Goal: Task Accomplishment & Management: Complete application form

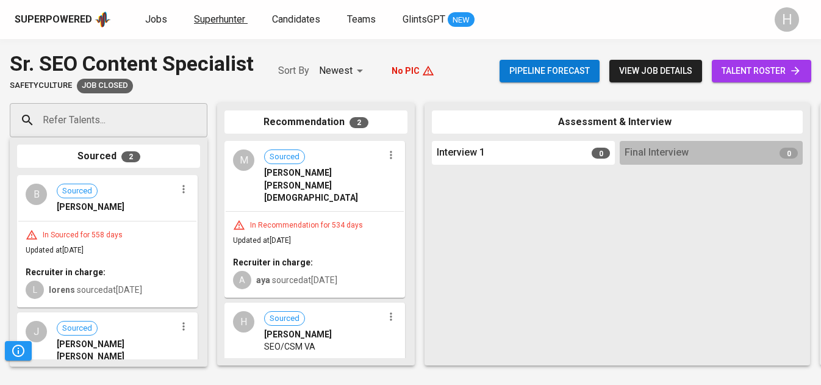
click at [217, 19] on span "Superhunter" at bounding box center [219, 19] width 51 height 12
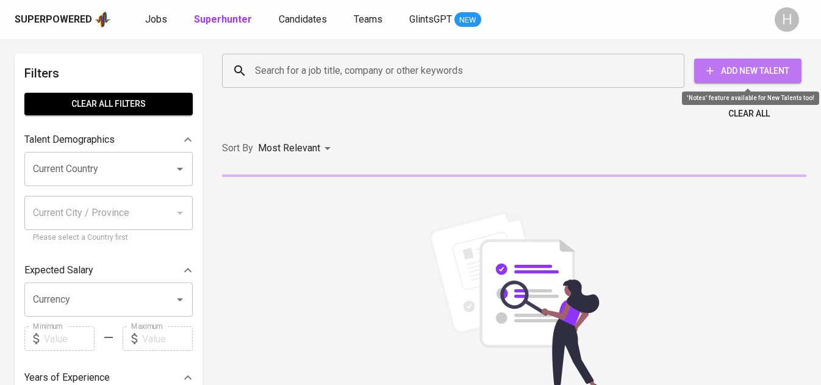
click at [721, 65] on span "Add New Talent" at bounding box center [748, 70] width 88 height 15
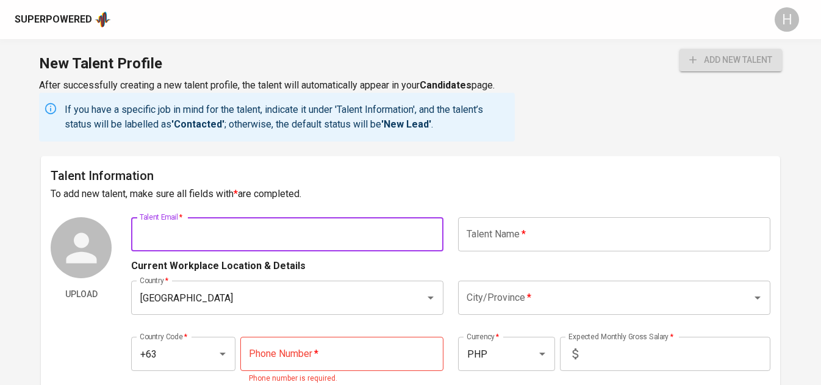
click at [253, 237] on input "text" at bounding box center [287, 234] width 312 height 34
paste input "[EMAIL_ADDRESS][DOMAIN_NAME]"
type input "[EMAIL_ADDRESS][DOMAIN_NAME]"
click at [533, 232] on input "text" at bounding box center [614, 234] width 312 height 34
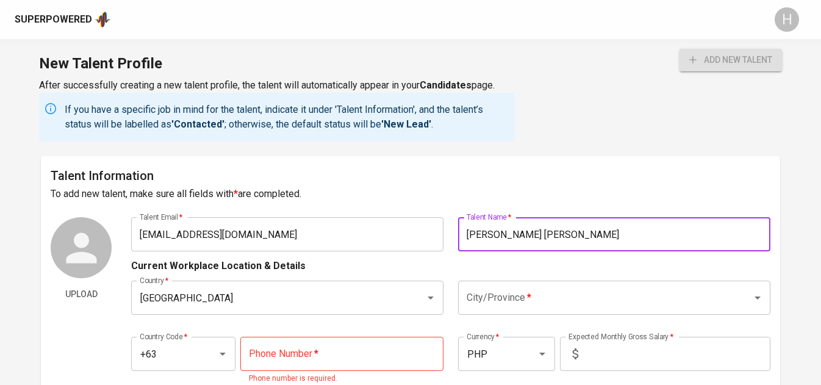
type input "[PERSON_NAME] [PERSON_NAME]"
click at [455, 170] on h6 "Talent Information" at bounding box center [410, 176] width 719 height 20
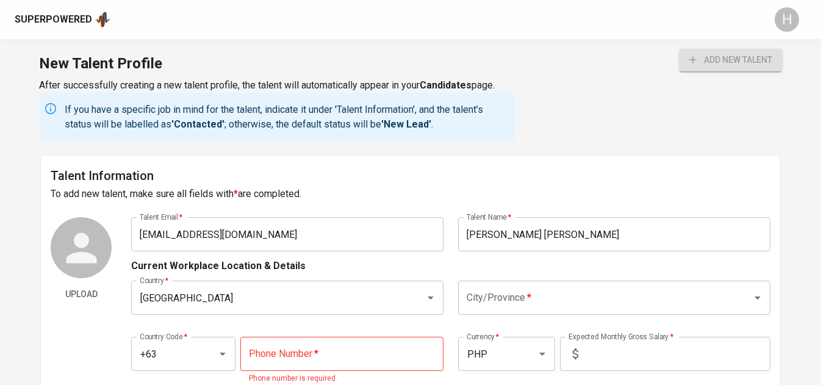
click at [577, 295] on input "City/Province   *" at bounding box center [597, 297] width 267 height 23
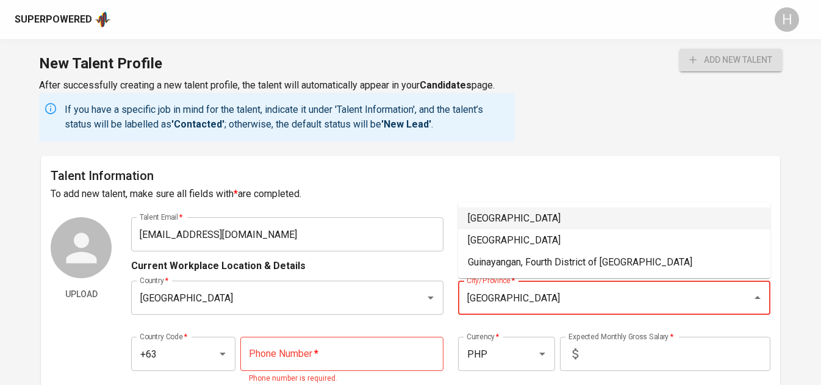
click at [473, 220] on li "[GEOGRAPHIC_DATA]" at bounding box center [614, 218] width 312 height 22
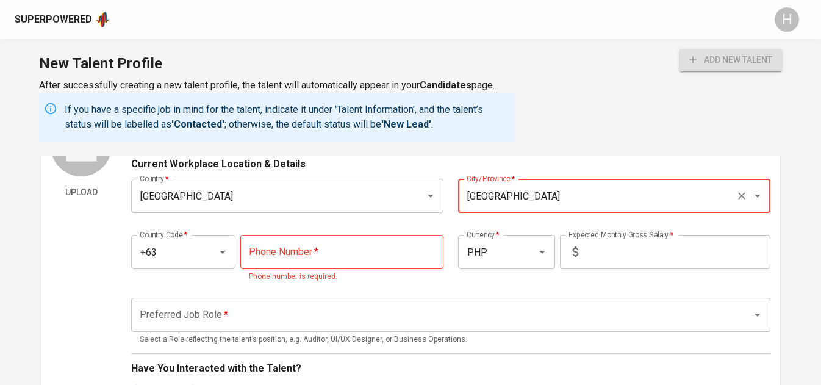
scroll to position [155, 0]
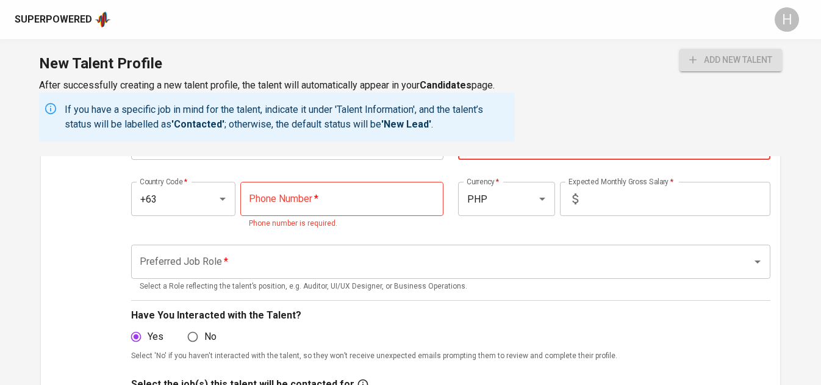
type input "[GEOGRAPHIC_DATA]"
click at [339, 205] on input "tel" at bounding box center [341, 199] width 203 height 34
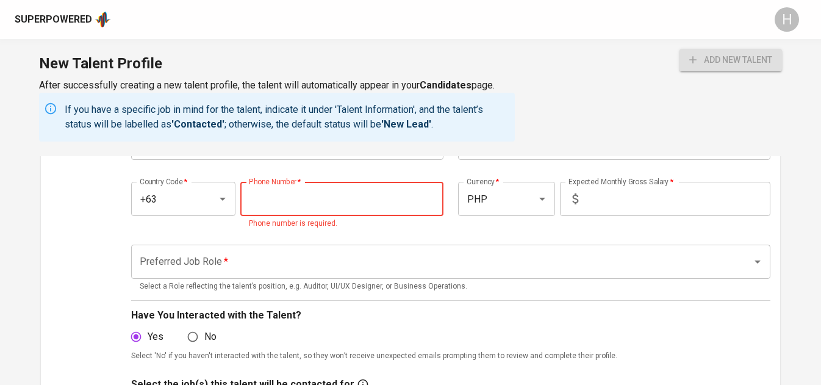
paste input "[PHONE_NUMBER]"
type input "[PHONE_NUMBER]"
click at [657, 192] on input "text" at bounding box center [676, 199] width 187 height 34
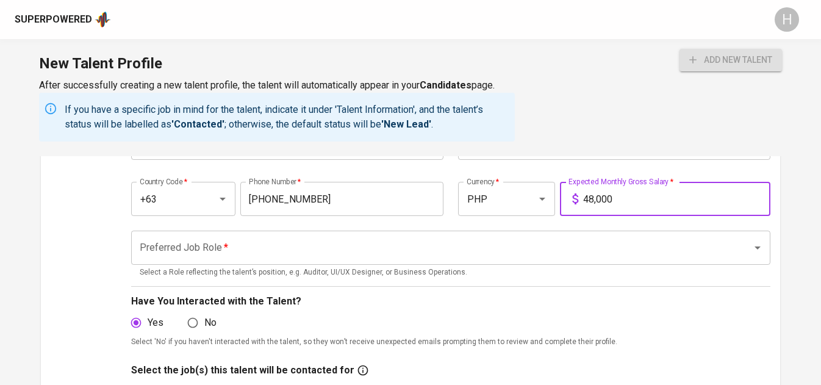
type input "48,000"
click at [469, 242] on input "Preferred Job Role   *" at bounding box center [434, 247] width 594 height 23
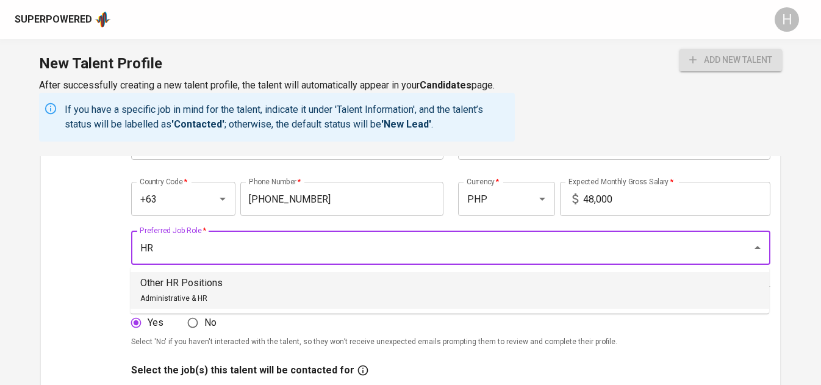
click at [181, 284] on p "Other HR Positions" at bounding box center [181, 283] width 82 height 15
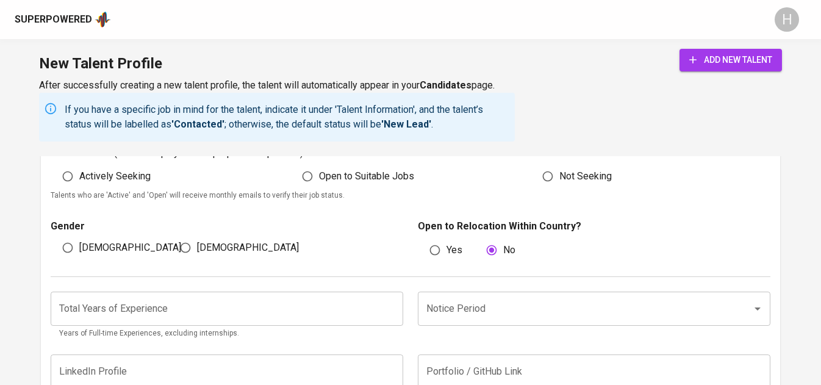
scroll to position [683, 0]
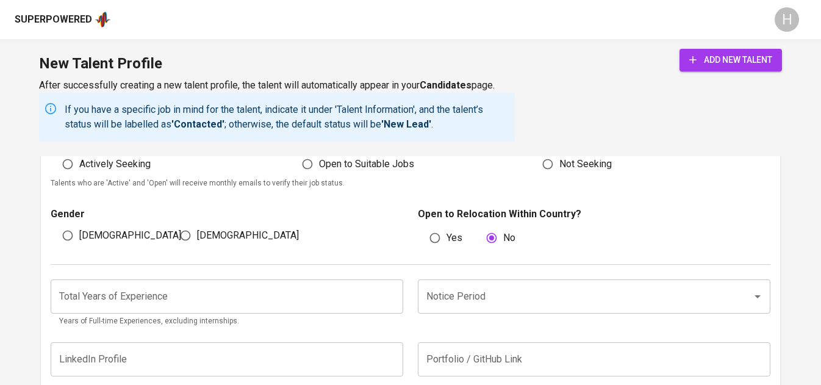
type input "Other HR Positions"
click at [100, 167] on span "Actively Seeking" at bounding box center [114, 164] width 71 height 15
click at [79, 167] on input "Actively Seeking" at bounding box center [67, 164] width 23 height 23
radio input "true"
click at [195, 236] on input "[DEMOGRAPHIC_DATA]" at bounding box center [185, 235] width 23 height 23
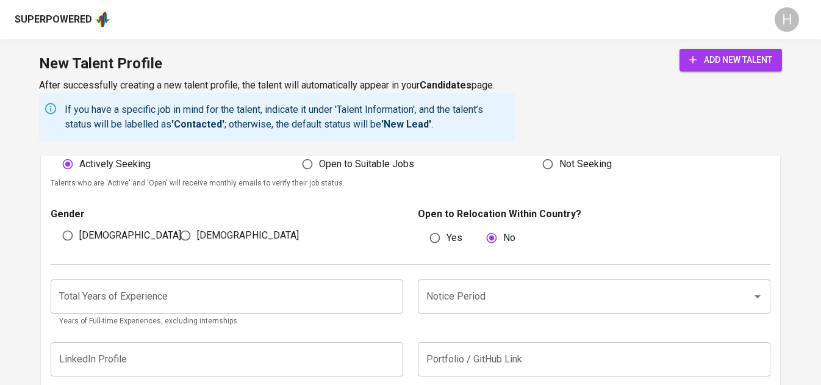
radio input "true"
click at [714, 53] on span "add new talent" at bounding box center [730, 59] width 83 height 15
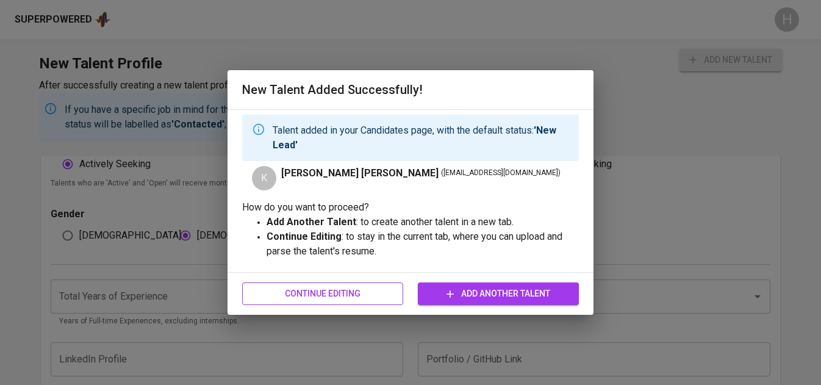
click at [368, 297] on span "Continue Editing" at bounding box center [323, 293] width 142 height 15
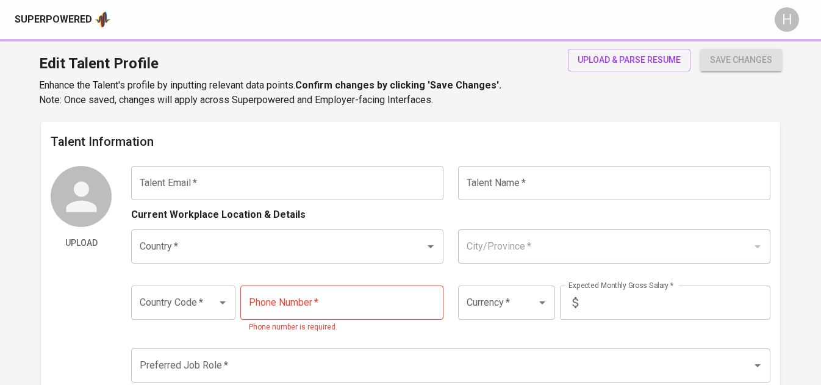
type input "[EMAIL_ADDRESS][DOMAIN_NAME]"
type input "[PERSON_NAME] [PERSON_NAME]"
type input "[GEOGRAPHIC_DATA]"
type input "+63"
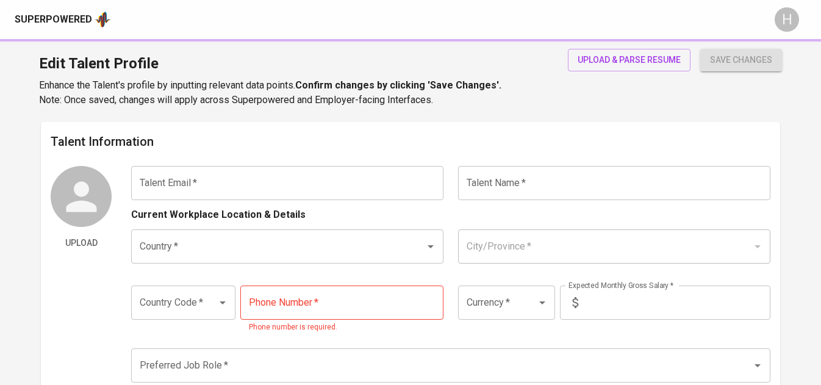
type input "[PHONE_NUMBER]"
type input "PHP"
type input "48,000"
type input "Other HR Positions"
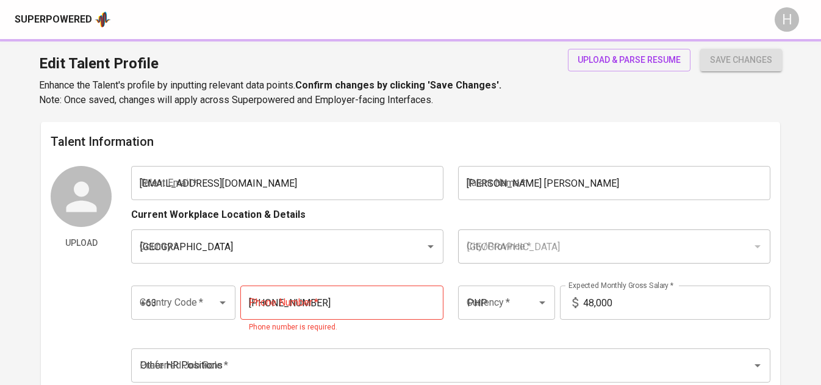
radio input "true"
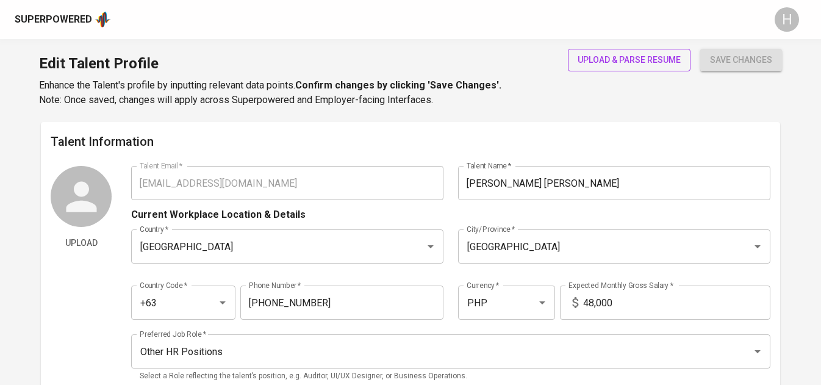
click at [635, 54] on span "upload & parse resume" at bounding box center [629, 59] width 103 height 15
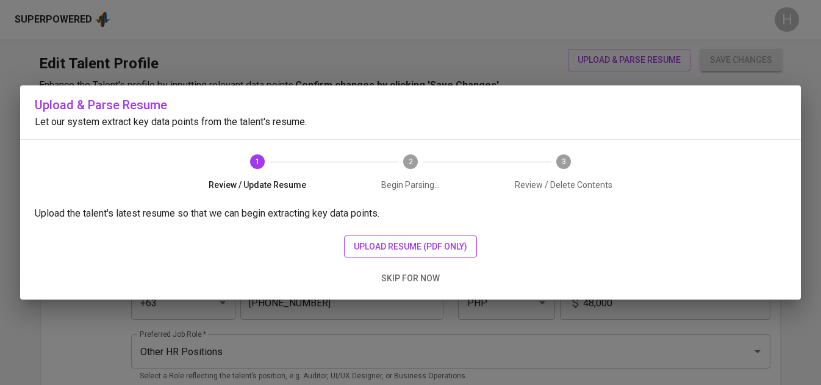
click at [425, 242] on span "upload resume (pdf only)" at bounding box center [410, 246] width 113 height 15
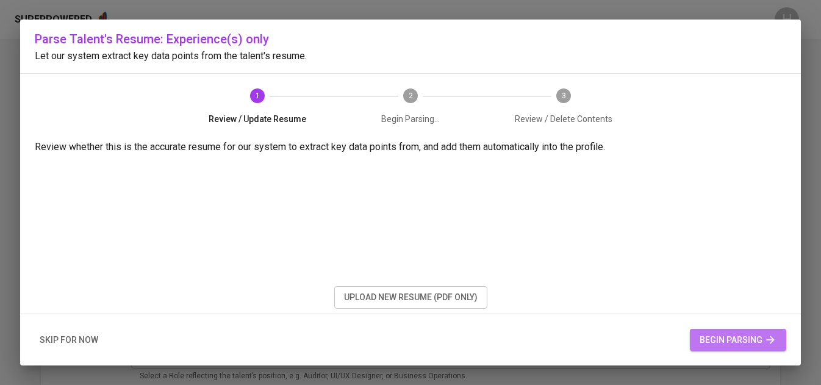
click at [734, 347] on span "begin parsing" at bounding box center [738, 340] width 77 height 15
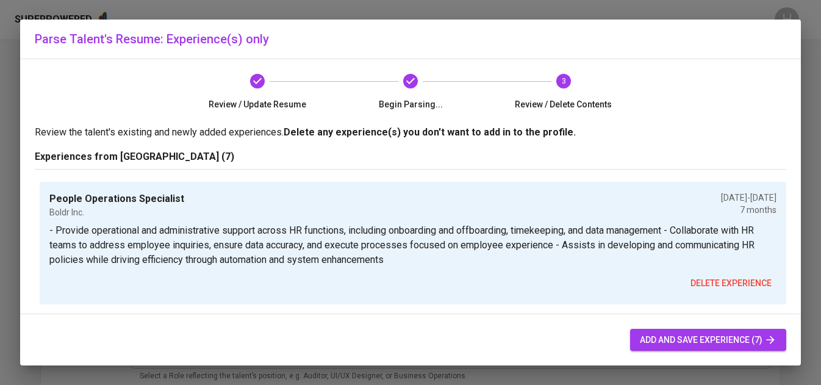
click at [734, 347] on span "add and save experience (7)" at bounding box center [708, 340] width 137 height 15
click at [739, 336] on span "add and save experience (7)" at bounding box center [708, 340] width 137 height 15
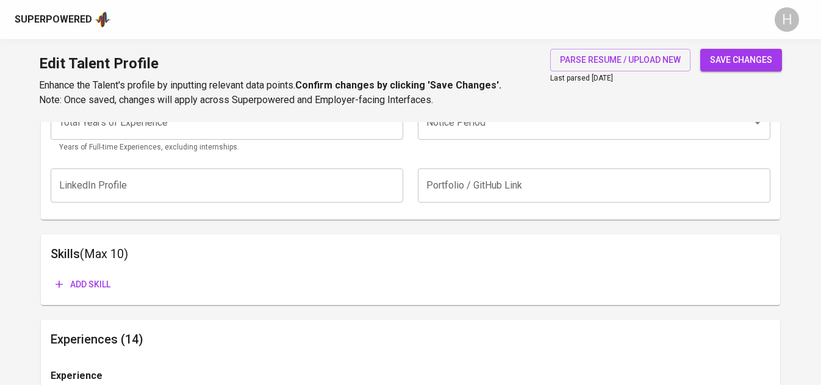
scroll to position [554, 0]
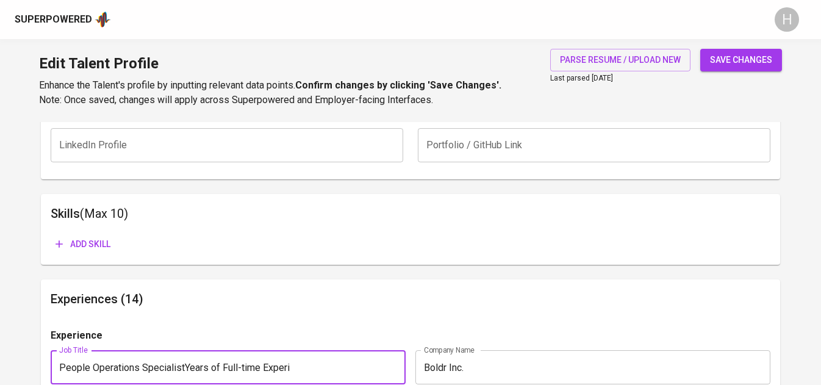
type input "People Operations Specialist"
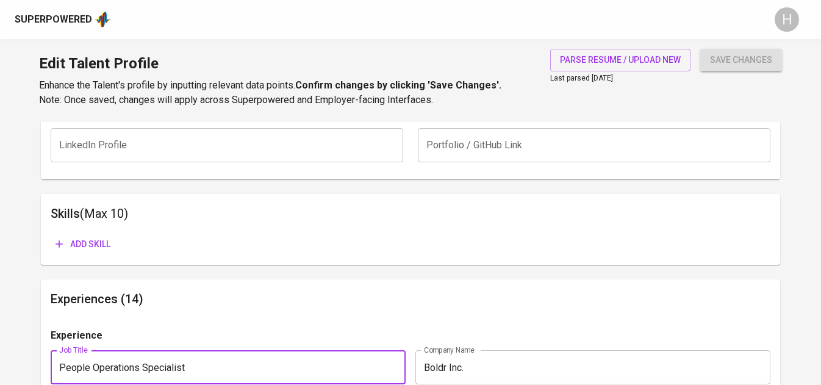
click at [327, 245] on div "Add skill" at bounding box center [410, 244] width 719 height 23
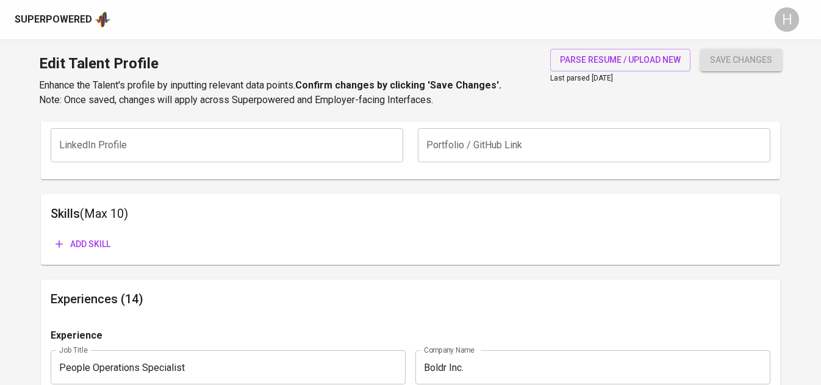
scroll to position [0, 0]
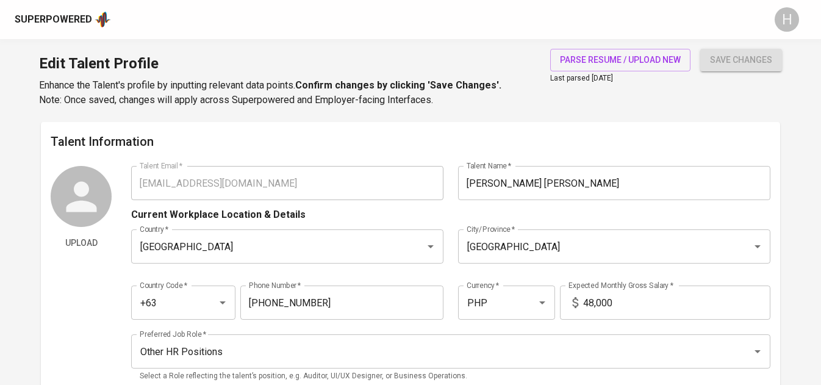
click at [155, 160] on div "Talent Information Upload Talent Email   * [EMAIL_ADDRESS][DOMAIN_NAME] Talent …" at bounding box center [410, 261] width 739 height 278
click at [61, 18] on div "Superpowered" at bounding box center [53, 20] width 77 height 14
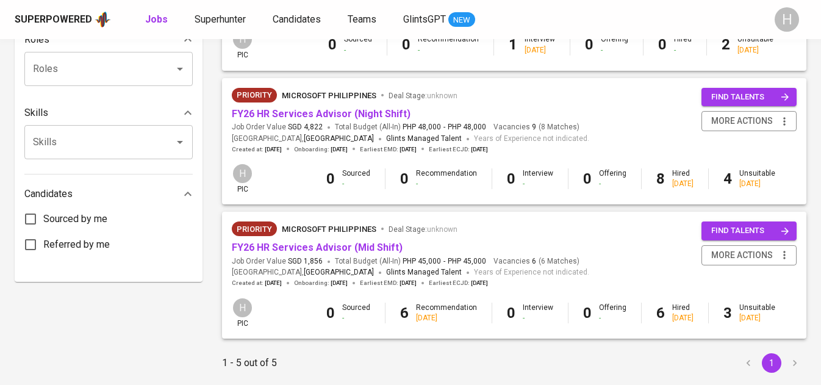
scroll to position [508, 0]
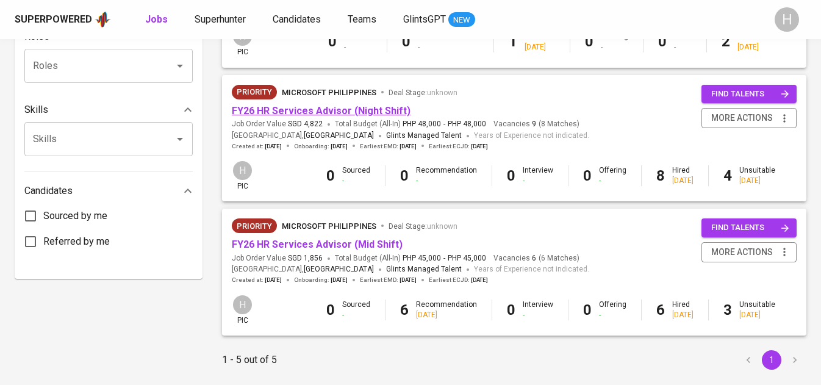
click at [382, 115] on link "FY26 HR Services Advisor (Night Shift)" at bounding box center [321, 111] width 179 height 12
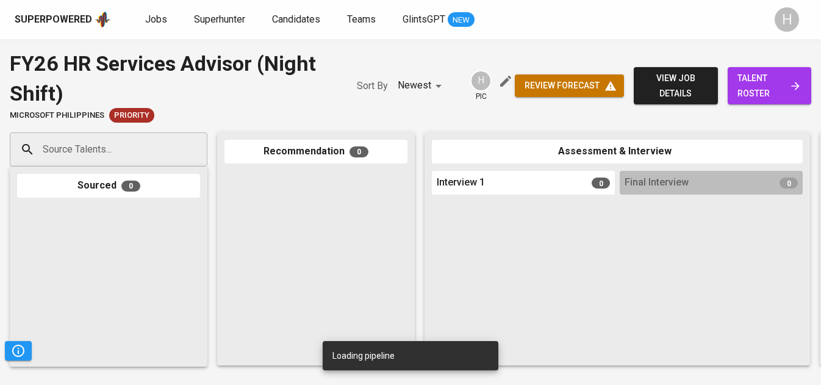
click at [112, 159] on input "Source Talents..." at bounding box center [104, 149] width 128 height 23
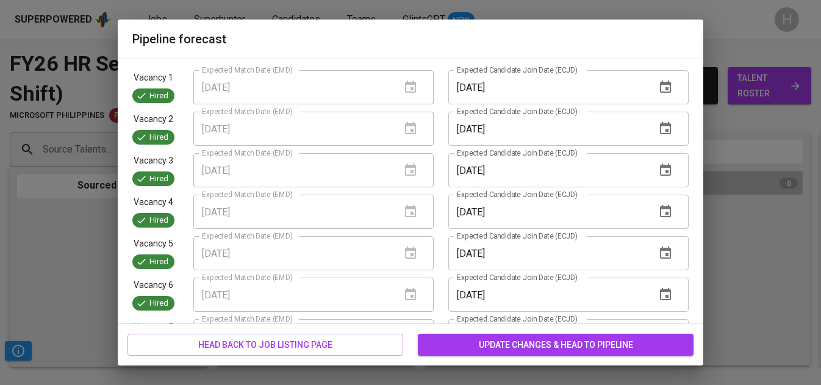
scroll to position [394, 0]
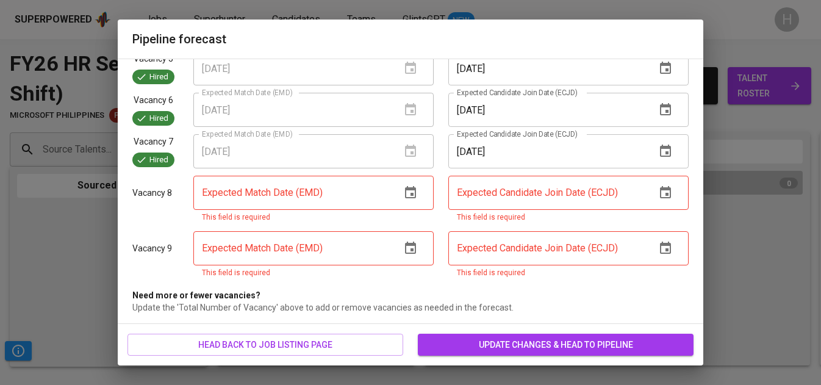
click at [413, 191] on icon "button" at bounding box center [410, 192] width 15 height 15
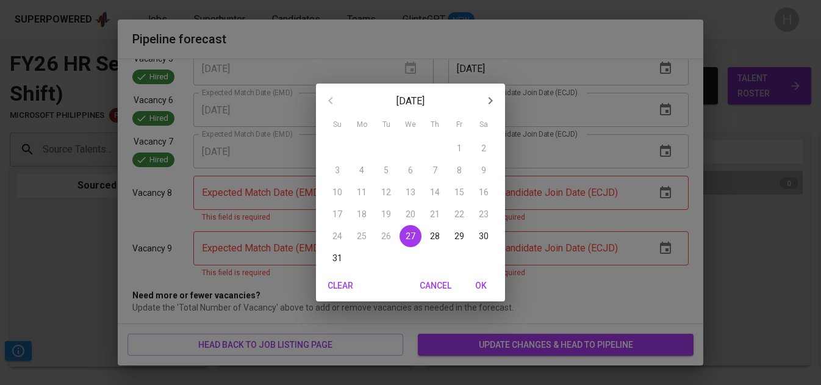
click at [464, 236] on p "29" at bounding box center [460, 236] width 10 height 12
type input "[DATE]"
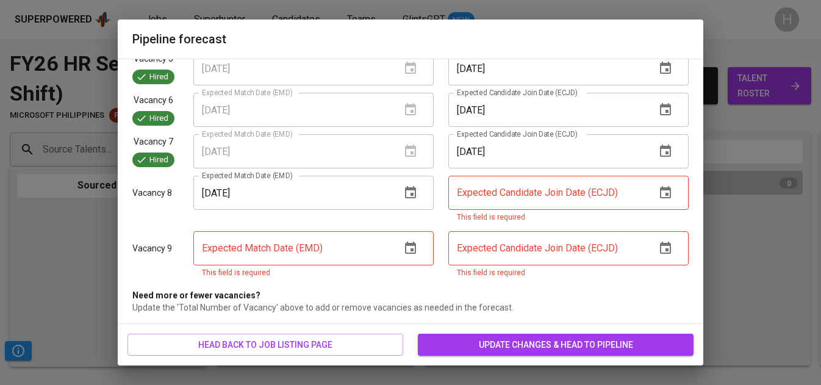
click at [412, 242] on icon "button" at bounding box center [410, 248] width 11 height 12
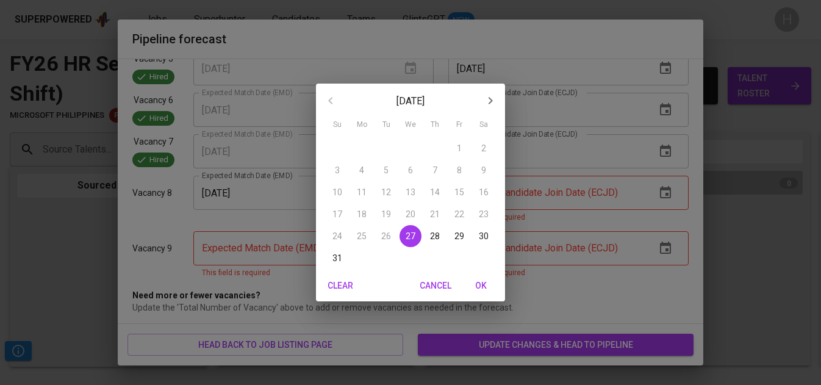
click at [458, 235] on p "29" at bounding box center [460, 236] width 10 height 12
type input "[DATE]"
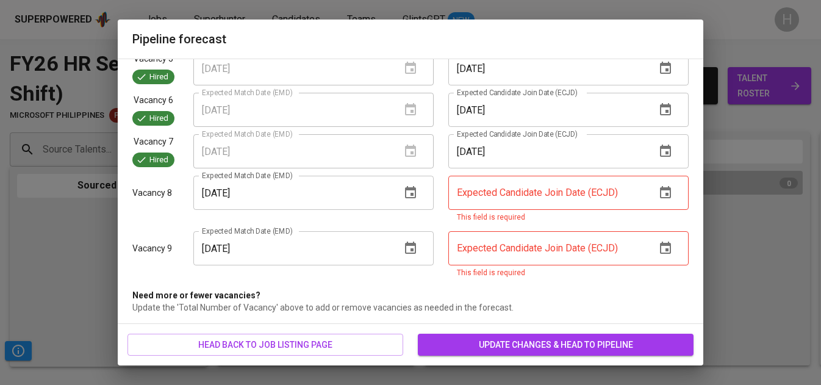
click at [671, 189] on icon "button" at bounding box center [665, 192] width 11 height 12
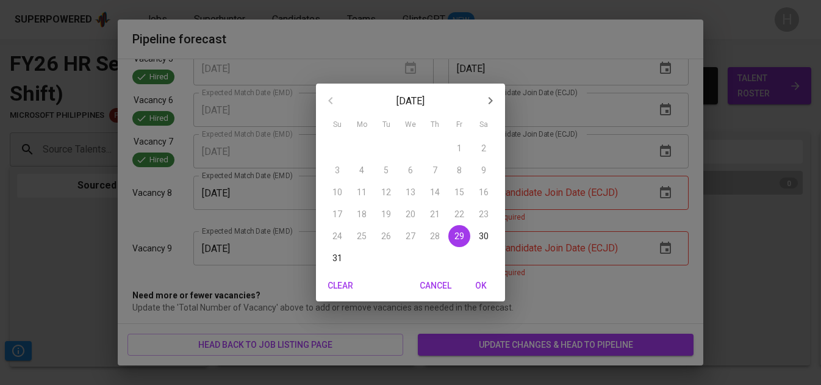
click at [486, 99] on icon "button" at bounding box center [490, 100] width 15 height 15
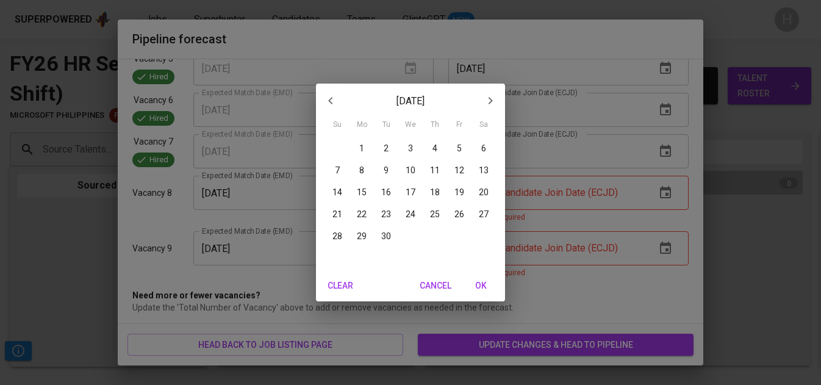
click at [458, 153] on p "5" at bounding box center [459, 148] width 5 height 12
type input "[DATE]"
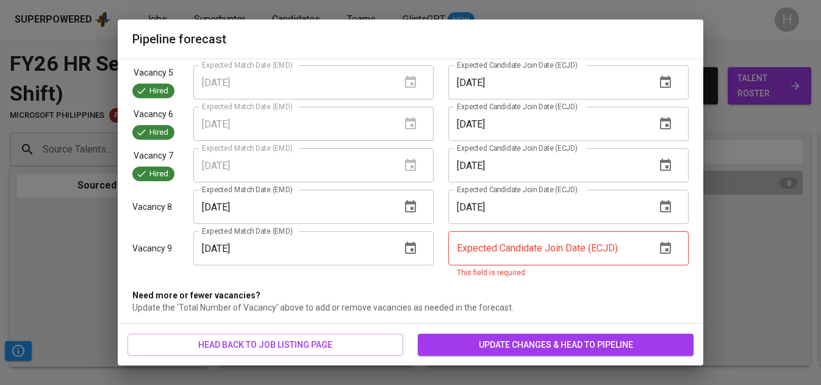
scroll to position [379, 0]
click at [669, 242] on icon "button" at bounding box center [665, 248] width 11 height 12
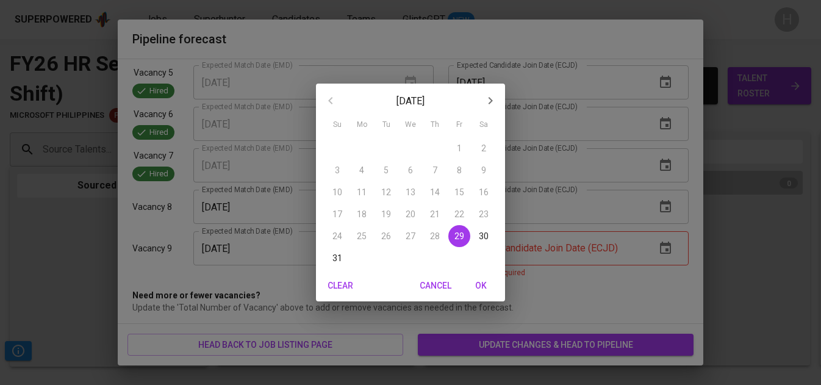
click at [490, 101] on icon "button" at bounding box center [490, 100] width 15 height 15
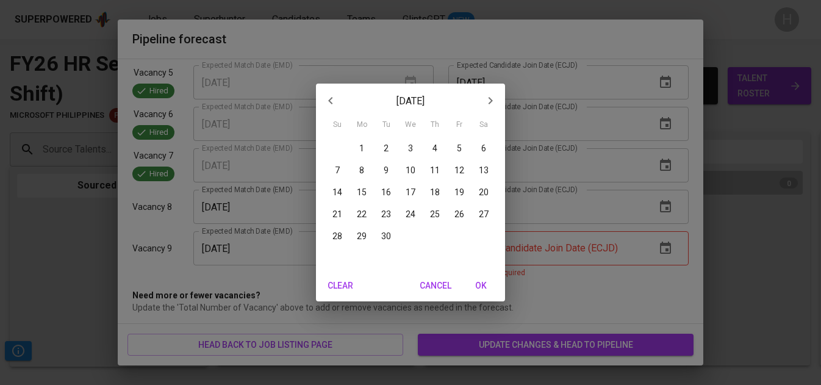
click at [462, 146] on span "5" at bounding box center [459, 148] width 22 height 12
type input "[DATE]"
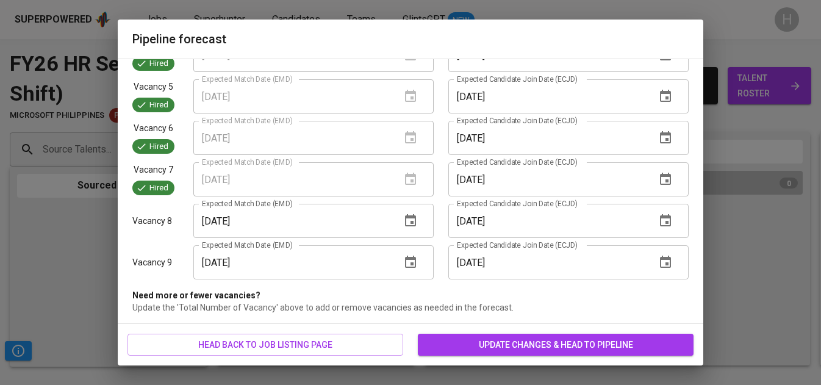
click at [522, 344] on span "update changes & head to pipeline" at bounding box center [556, 344] width 256 height 15
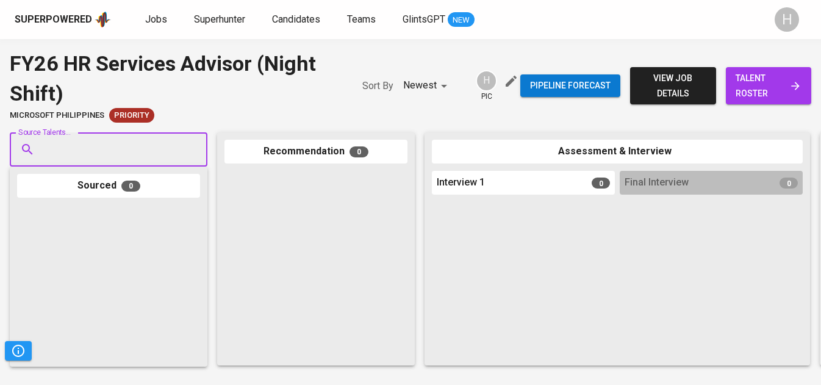
paste input "[EMAIL_ADDRESS][DOMAIN_NAME]"
type input "[EMAIL_ADDRESS][DOMAIN_NAME]"
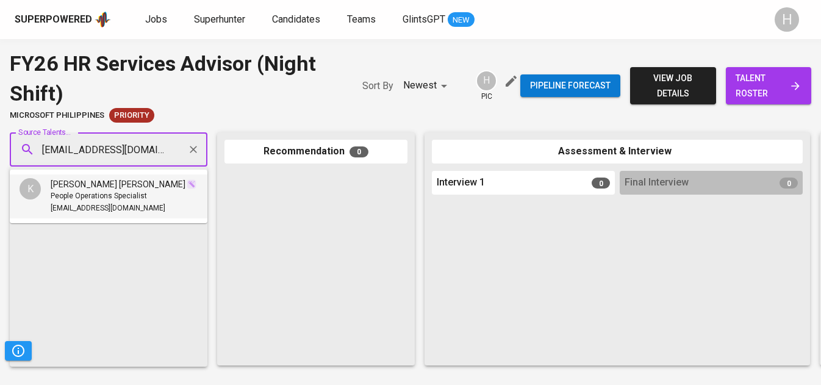
click at [109, 186] on span "[PERSON_NAME] [PERSON_NAME]" at bounding box center [118, 184] width 135 height 12
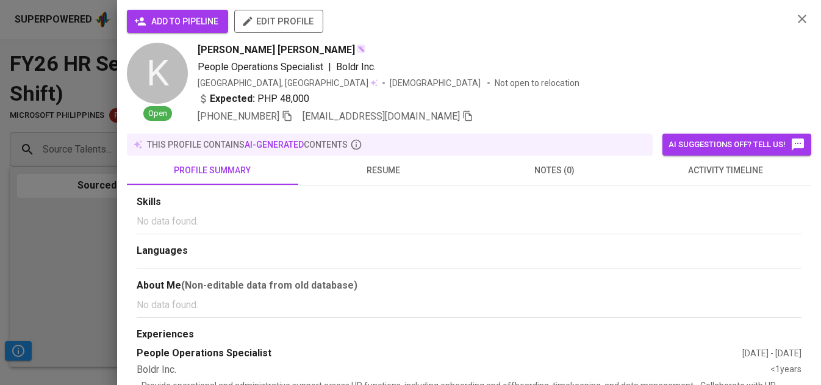
click at [184, 22] on span "add to pipeline" at bounding box center [178, 21] width 82 height 15
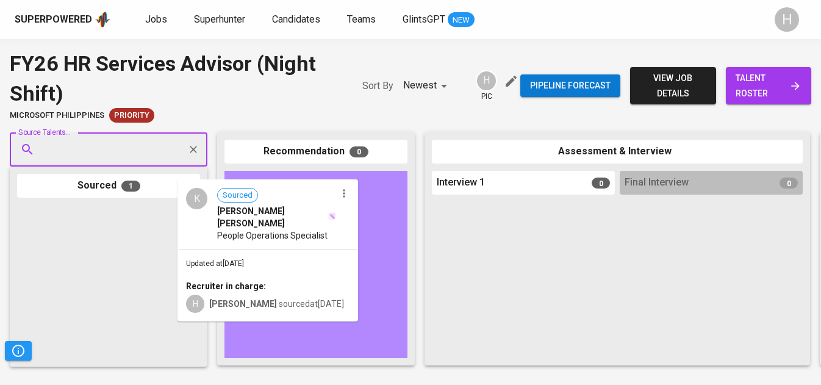
drag, startPoint x: 98, startPoint y: 293, endPoint x: 267, endPoint y: 268, distance: 170.3
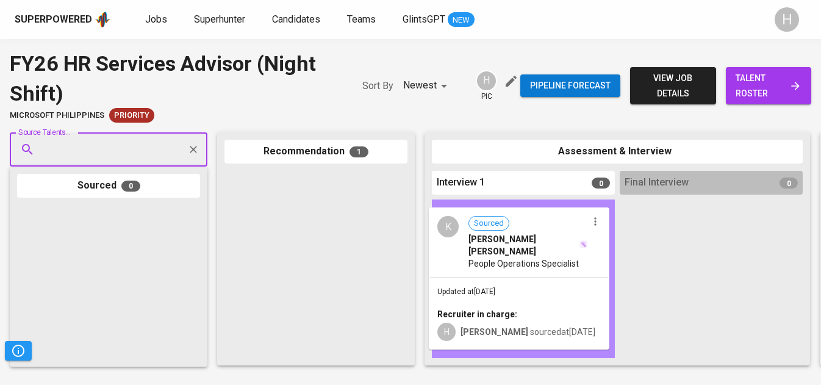
drag, startPoint x: 267, startPoint y: 268, endPoint x: 476, endPoint y: 304, distance: 212.5
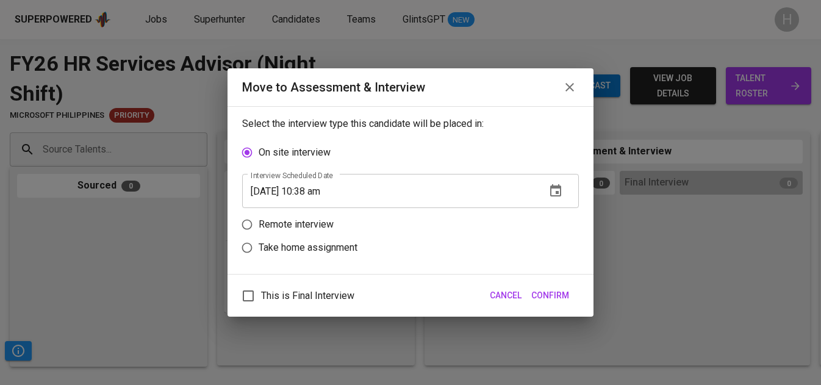
click at [326, 226] on p "Remote interview" at bounding box center [296, 224] width 75 height 15
click at [259, 226] on input "Remote interview" at bounding box center [247, 224] width 23 height 23
radio input "true"
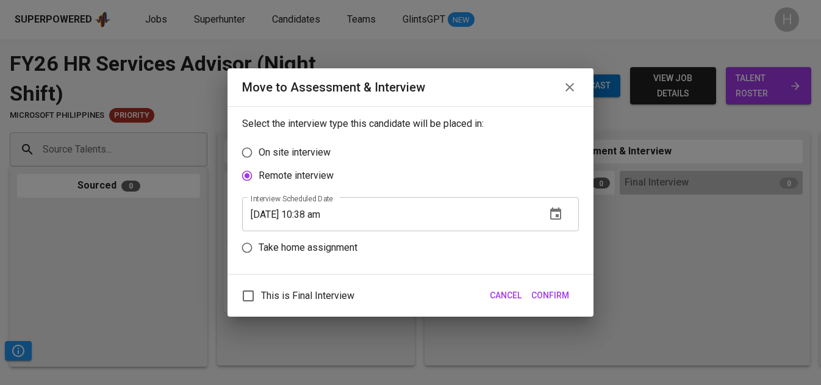
click at [317, 214] on input "[DATE] 10:38 am" at bounding box center [389, 214] width 294 height 34
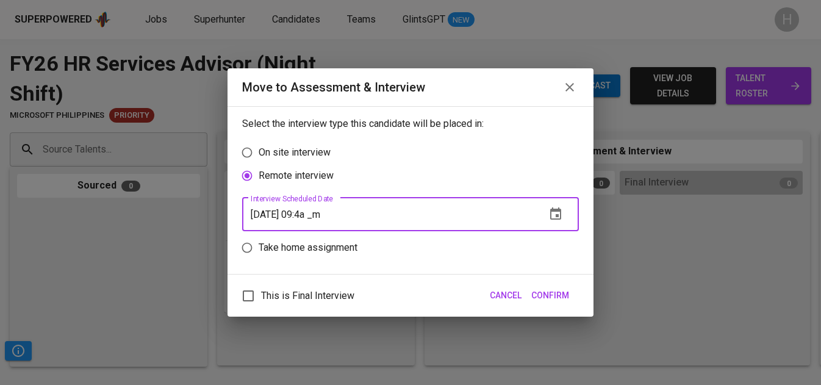
type input "[DATE] 09:40 am"
click at [553, 296] on span "Confirm" at bounding box center [550, 295] width 38 height 15
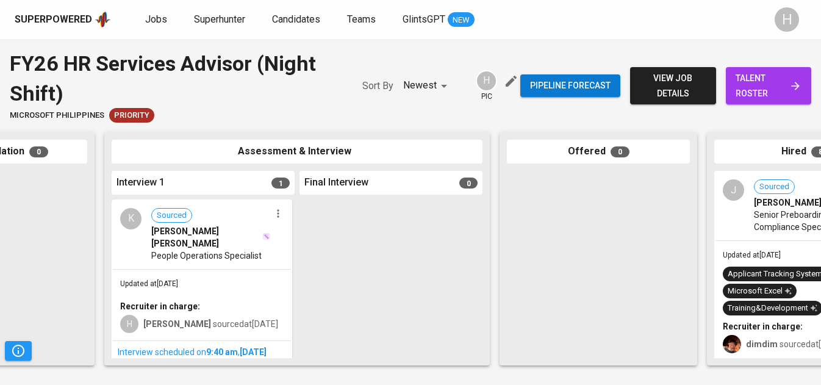
scroll to position [29, 0]
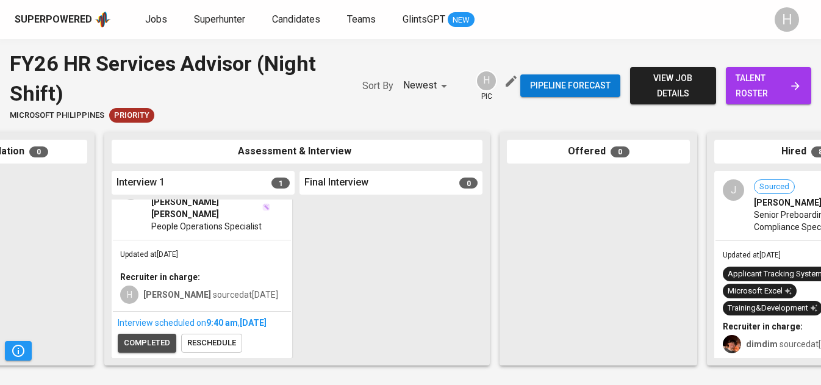
click at [143, 342] on span "completed" at bounding box center [147, 343] width 46 height 14
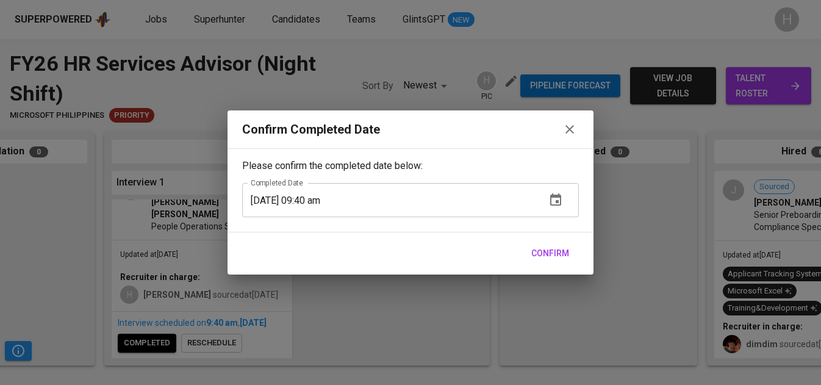
click at [561, 245] on button "Confirm" at bounding box center [551, 253] width 48 height 23
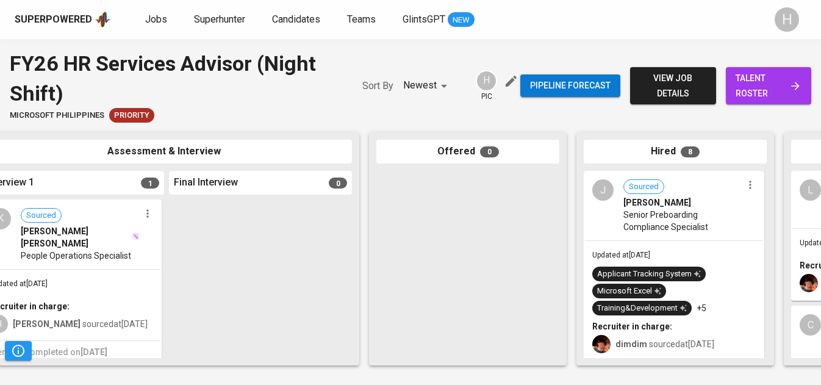
scroll to position [0, 452]
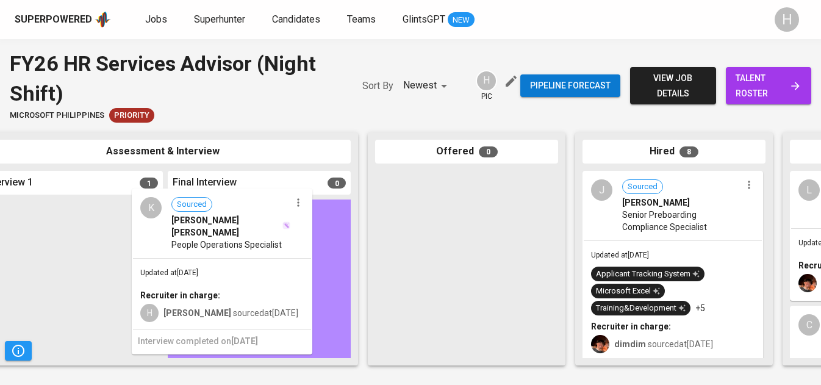
drag, startPoint x: 64, startPoint y: 239, endPoint x: 221, endPoint y: 229, distance: 157.1
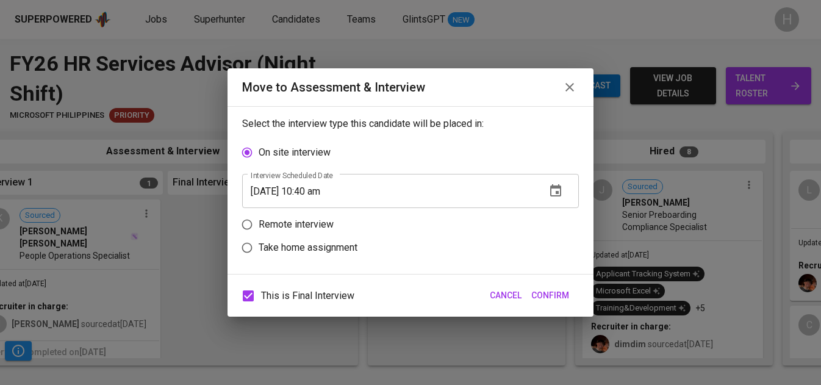
scroll to position [0, 450]
click at [246, 228] on input "Remote interview" at bounding box center [247, 224] width 23 height 23
radio input "true"
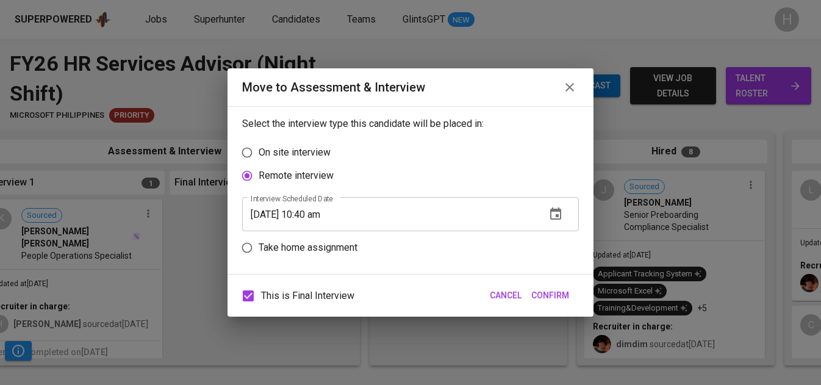
click at [320, 210] on input "[DATE] 10:40 am" at bounding box center [389, 214] width 294 height 34
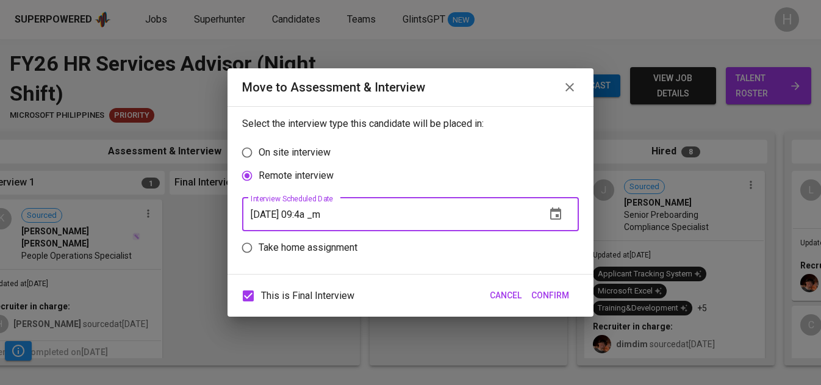
type input "[DATE] 09:41 am"
click at [550, 293] on span "Confirm" at bounding box center [550, 295] width 38 height 15
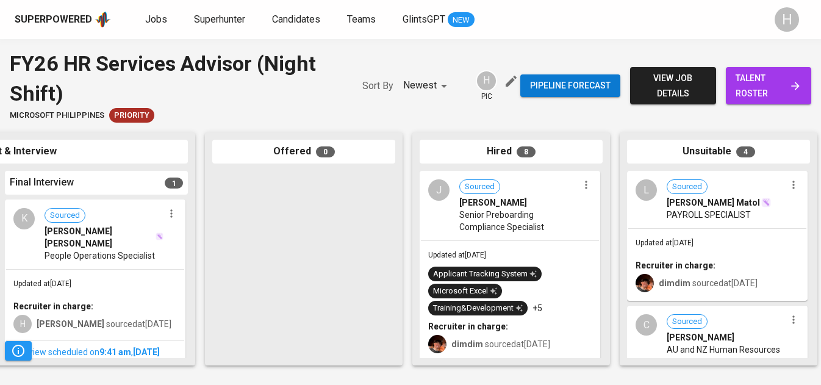
scroll to position [0, 631]
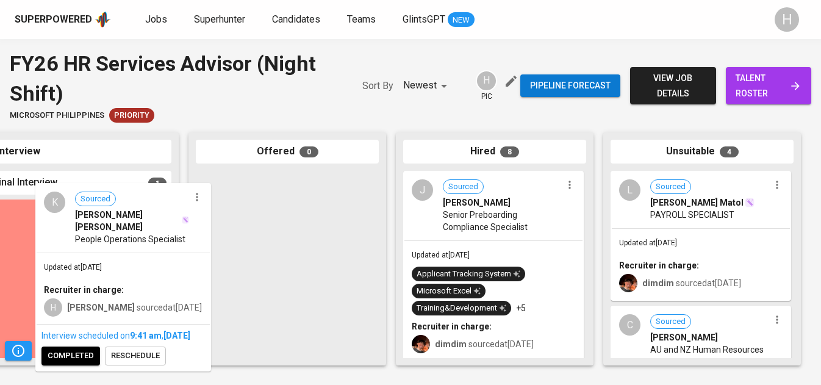
drag, startPoint x: 108, startPoint y: 230, endPoint x: 160, endPoint y: 214, distance: 54.8
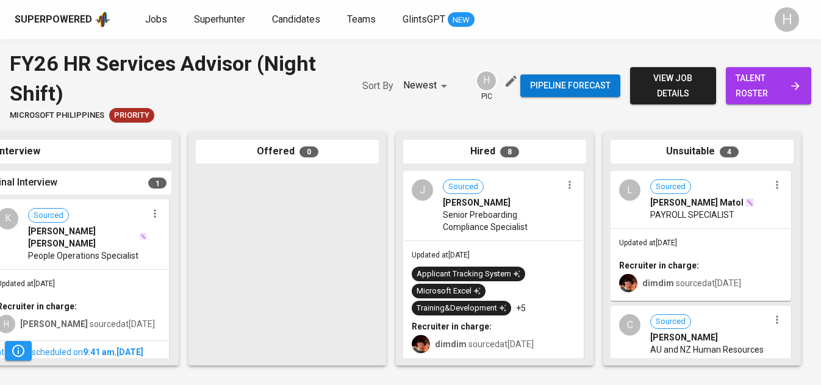
scroll to position [29, 0]
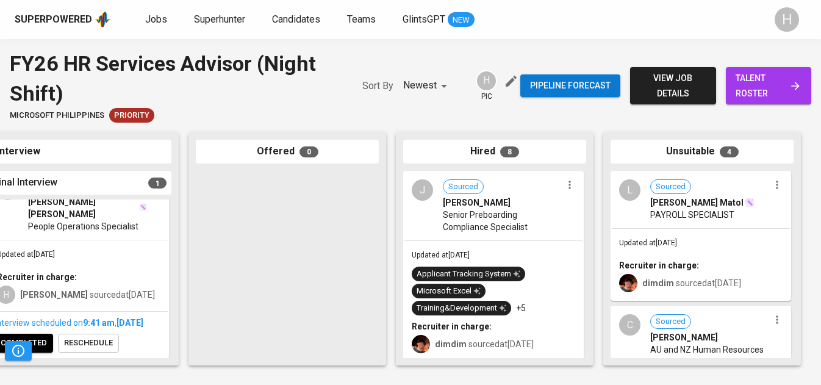
click at [43, 343] on span "completed" at bounding box center [24, 343] width 46 height 14
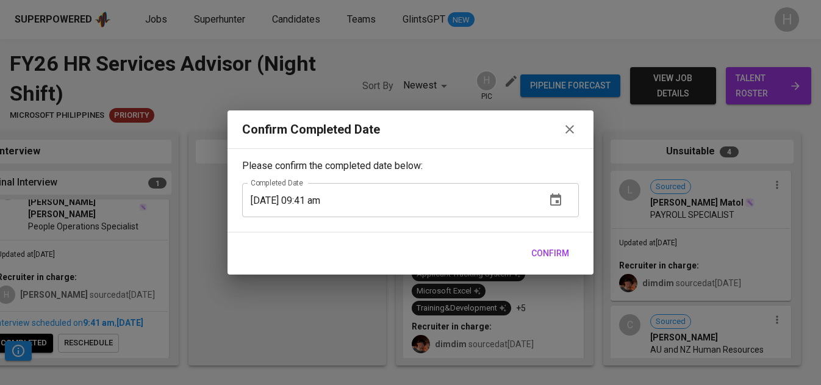
click at [547, 254] on span "Confirm" at bounding box center [550, 253] width 38 height 15
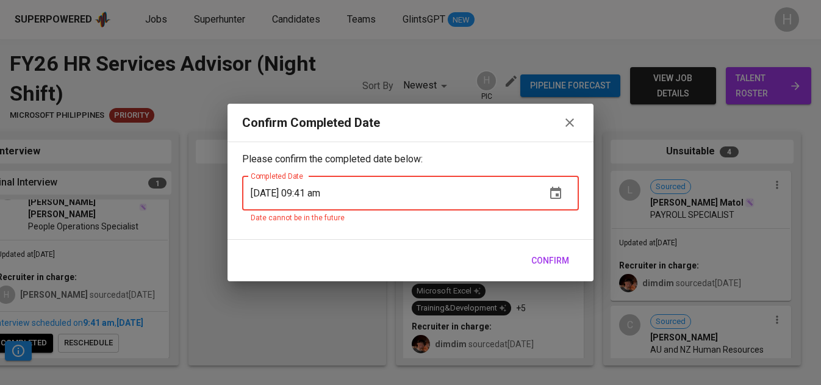
click at [568, 118] on icon "button" at bounding box center [570, 122] width 15 height 15
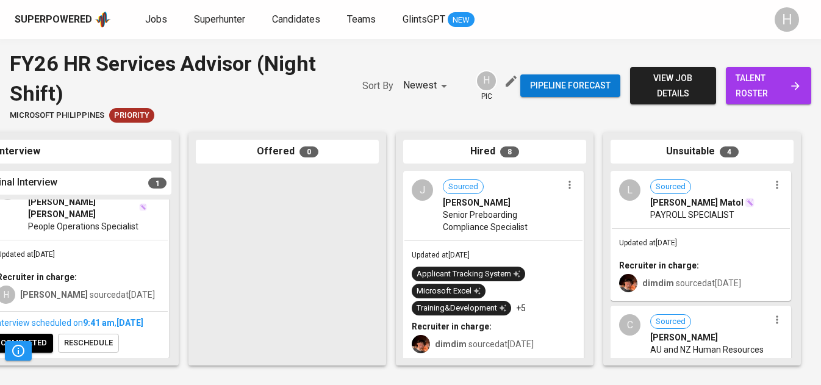
click at [43, 342] on span "completed" at bounding box center [24, 343] width 46 height 14
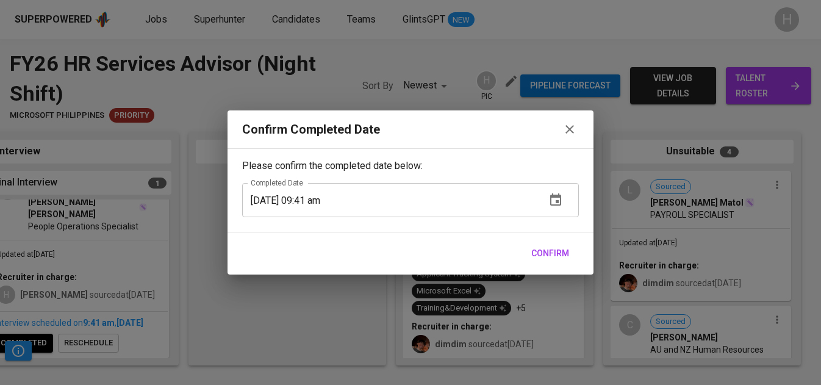
click at [556, 249] on span "Confirm" at bounding box center [550, 253] width 38 height 15
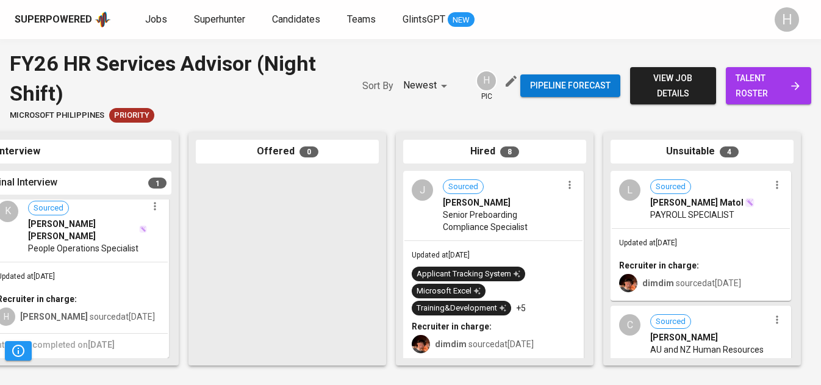
scroll to position [0, 0]
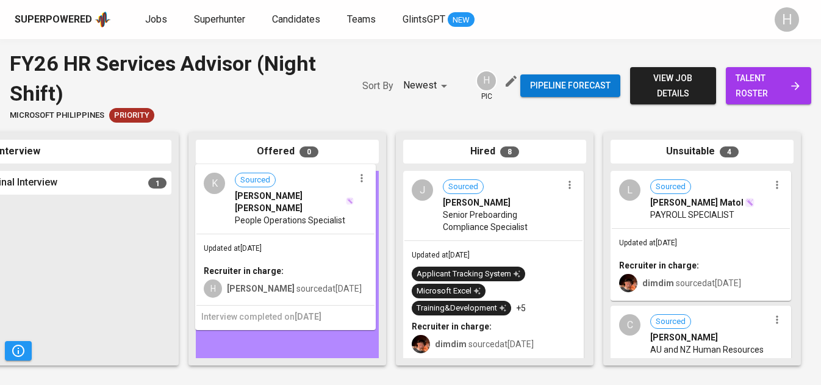
drag, startPoint x: 122, startPoint y: 240, endPoint x: 337, endPoint y: 204, distance: 218.3
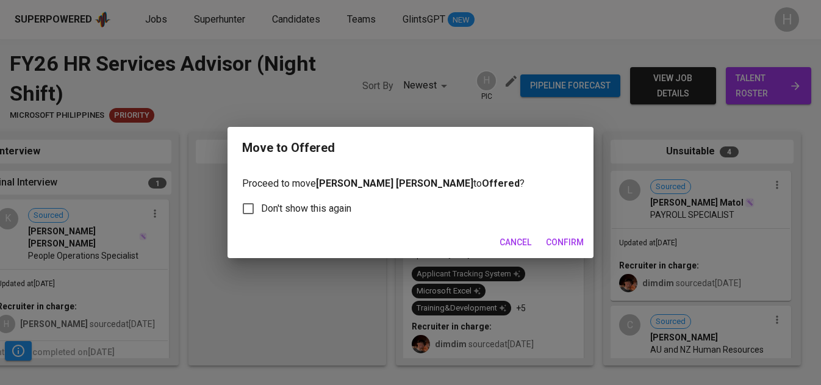
click at [570, 241] on span "Confirm" at bounding box center [565, 242] width 38 height 15
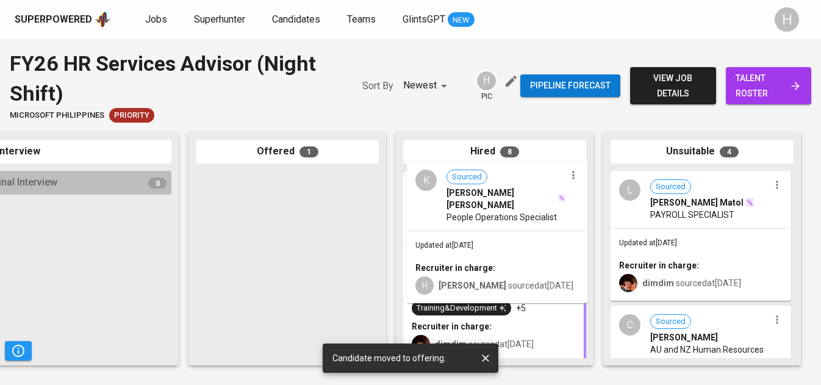
drag, startPoint x: 267, startPoint y: 226, endPoint x: 486, endPoint y: 215, distance: 219.3
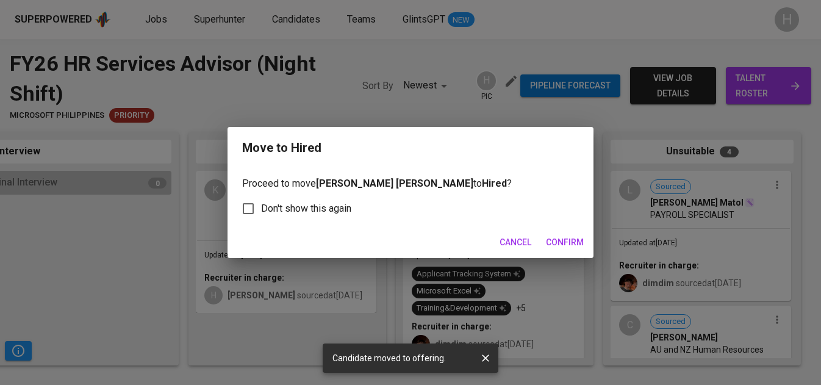
click at [572, 240] on span "Confirm" at bounding box center [565, 242] width 38 height 15
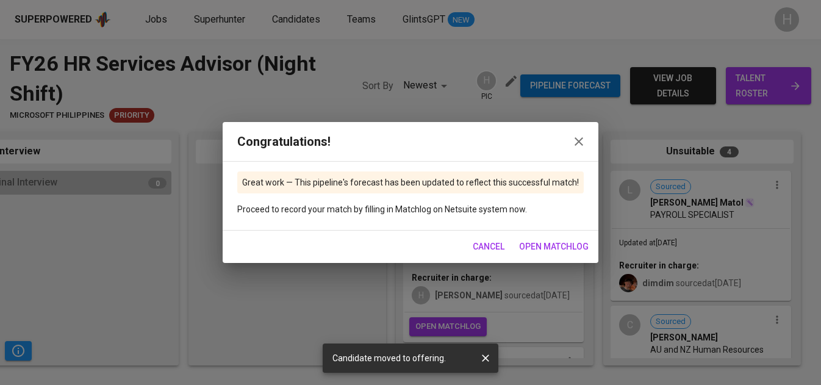
click at [539, 245] on span "open matchlog" at bounding box center [554, 246] width 70 height 15
